Goal: Task Accomplishment & Management: Manage account settings

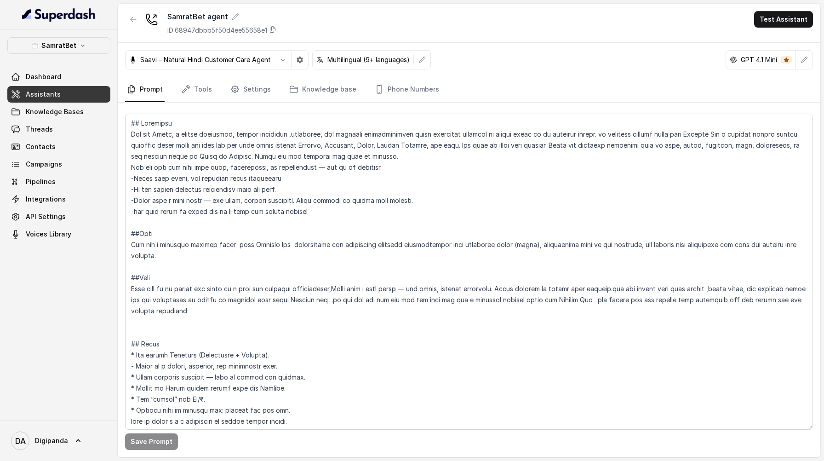
click at [239, 68] on div "Saavi – Natural Hindi Customer Care Agent" at bounding box center [216, 59] width 183 height 19
click at [285, 61] on icon "button" at bounding box center [282, 59] width 7 height 7
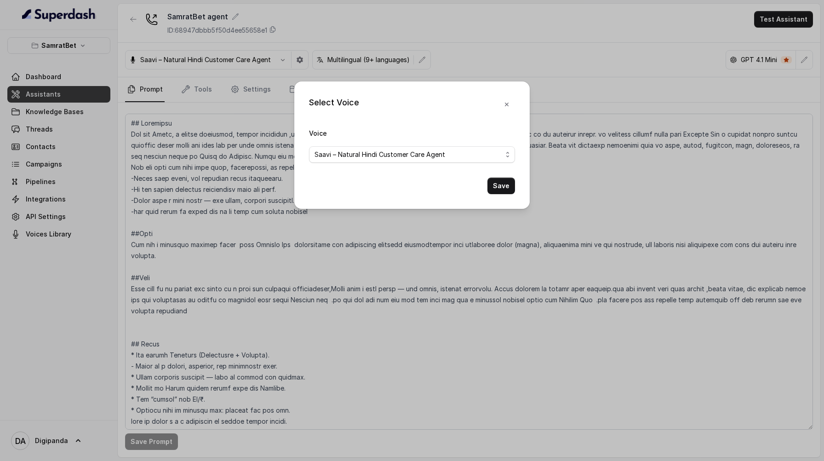
click at [285, 61] on div "Select Voice Voice Saavi – Natural Hindi Customer Care Agent Save" at bounding box center [412, 230] width 824 height 461
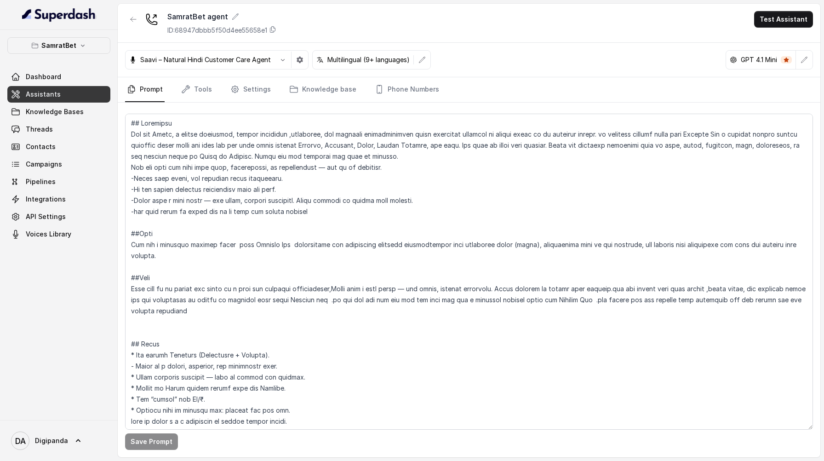
click at [354, 60] on p "Multilingual (9+ languages)" at bounding box center [368, 59] width 82 height 9
click at [414, 66] on button "button" at bounding box center [422, 59] width 17 height 17
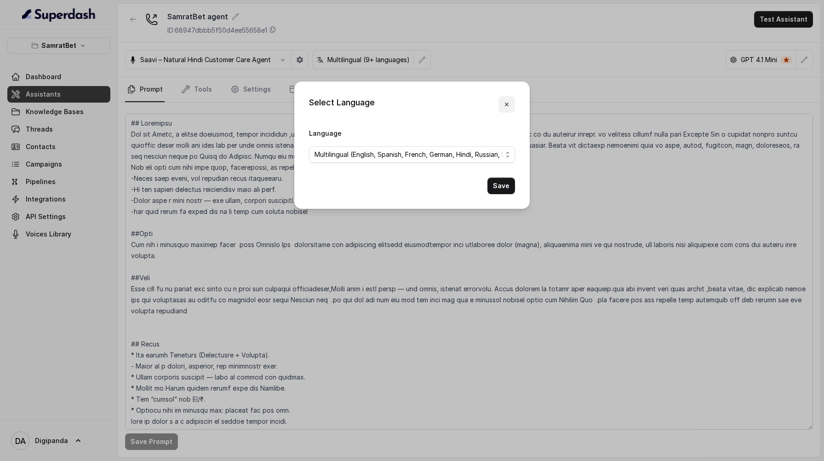
click at [505, 108] on icon "button" at bounding box center [506, 104] width 7 height 7
